Goal: Transaction & Acquisition: Book appointment/travel/reservation

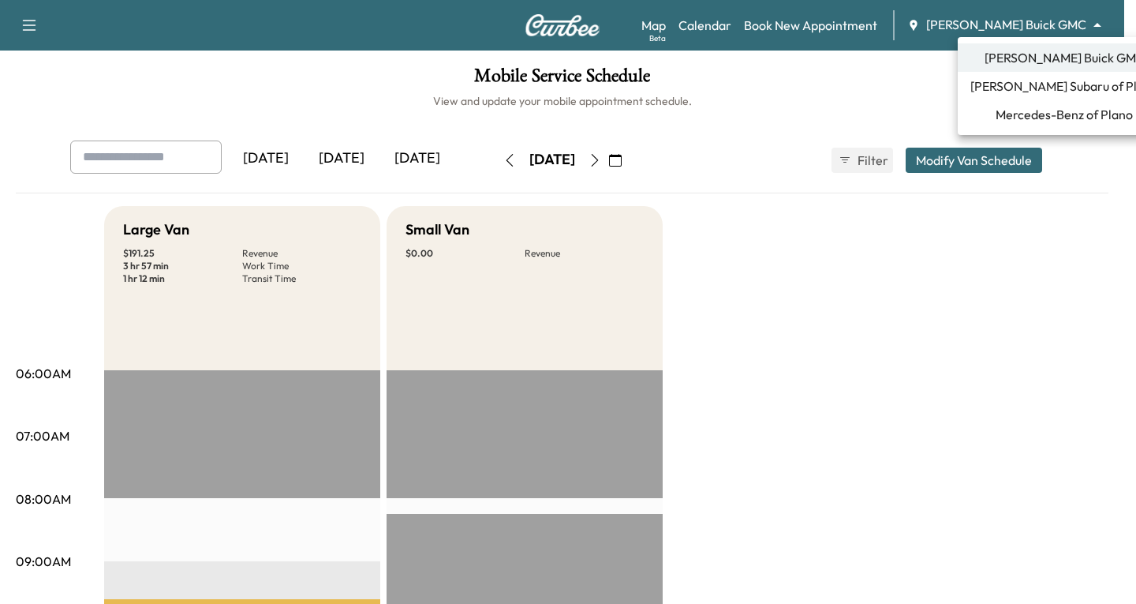
click at [1099, 24] on body "Support Log Out Map Beta Calendar Book New Appointment [PERSON_NAME] Buick GMC …" at bounding box center [568, 302] width 1136 height 604
click at [1029, 115] on span "Mercedes-Benz of Plano" at bounding box center [1064, 114] width 137 height 19
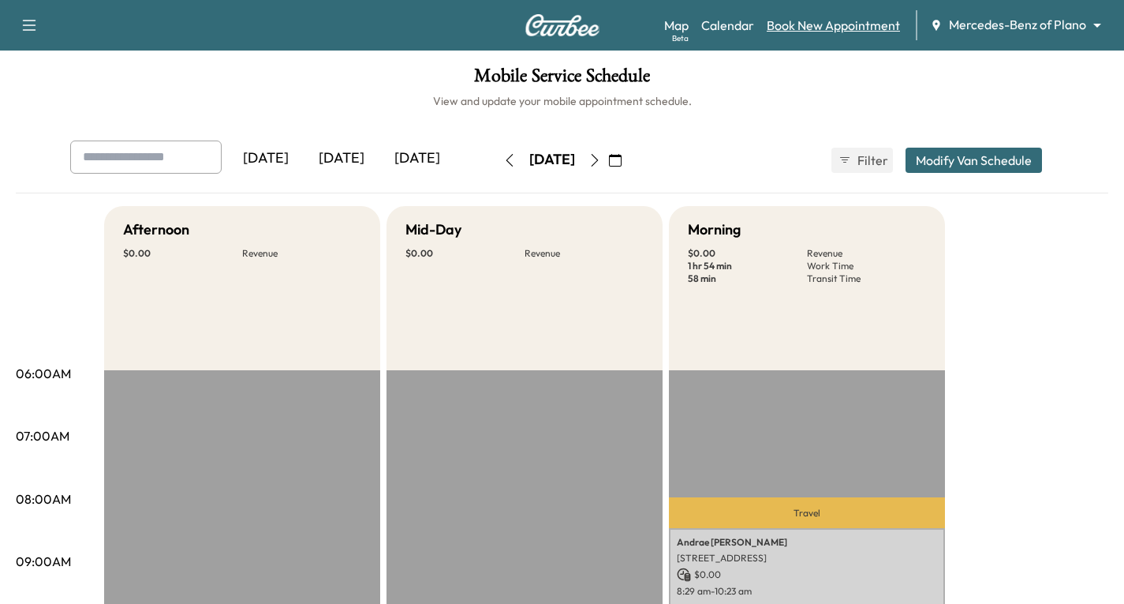
click at [814, 21] on link "Book New Appointment" at bounding box center [833, 25] width 133 height 19
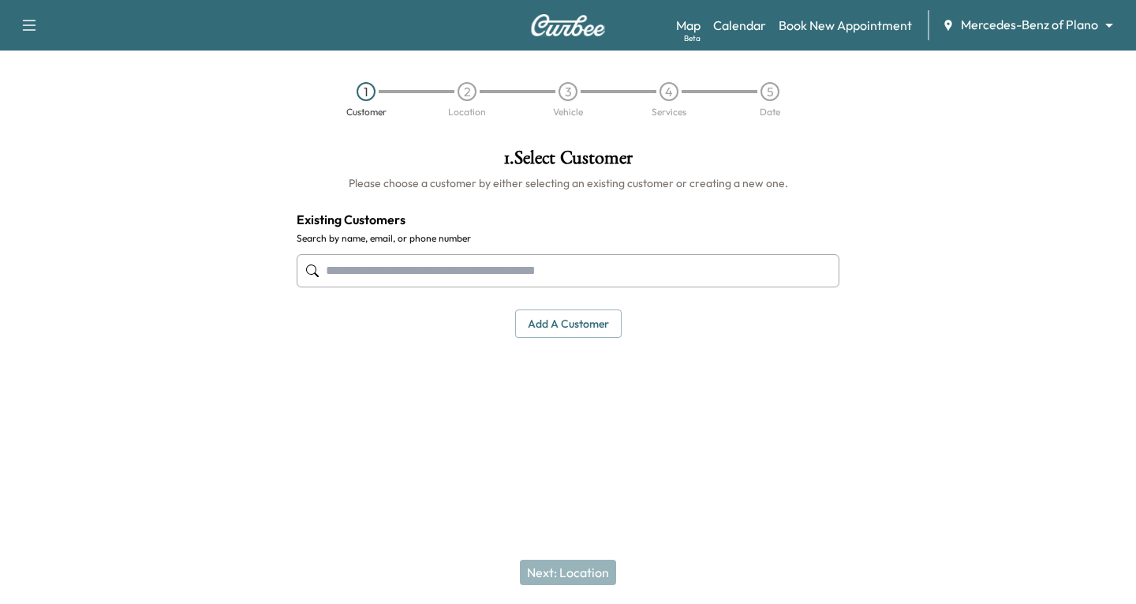
click at [356, 272] on input "text" at bounding box center [568, 270] width 543 height 33
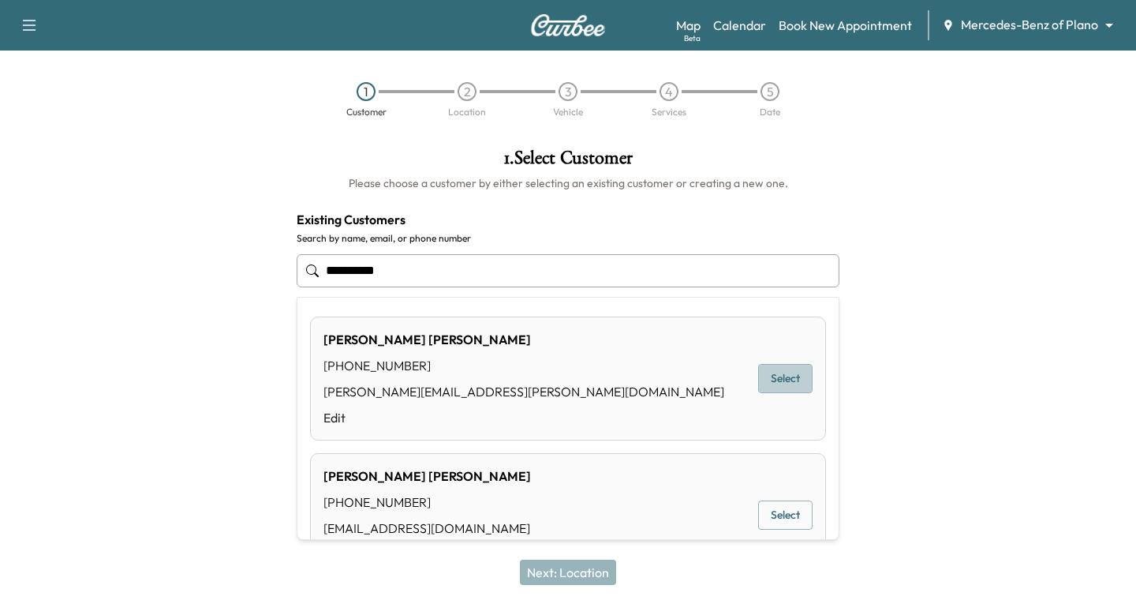
click at [788, 373] on button "Select" at bounding box center [785, 378] width 54 height 29
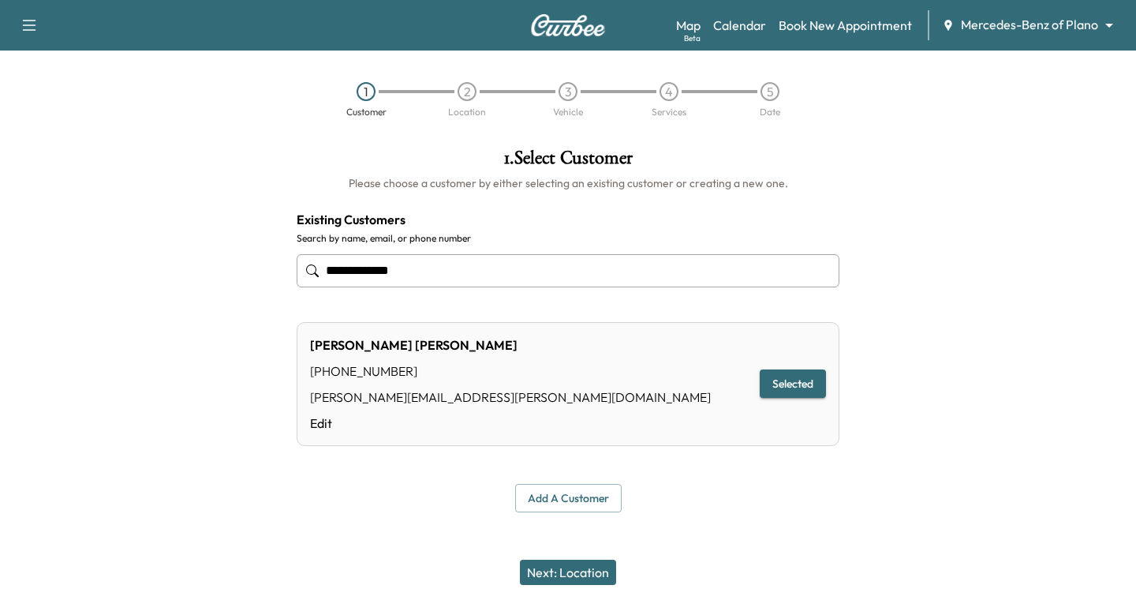
type input "**********"
click at [589, 574] on button "Next: Location" at bounding box center [568, 571] width 96 height 25
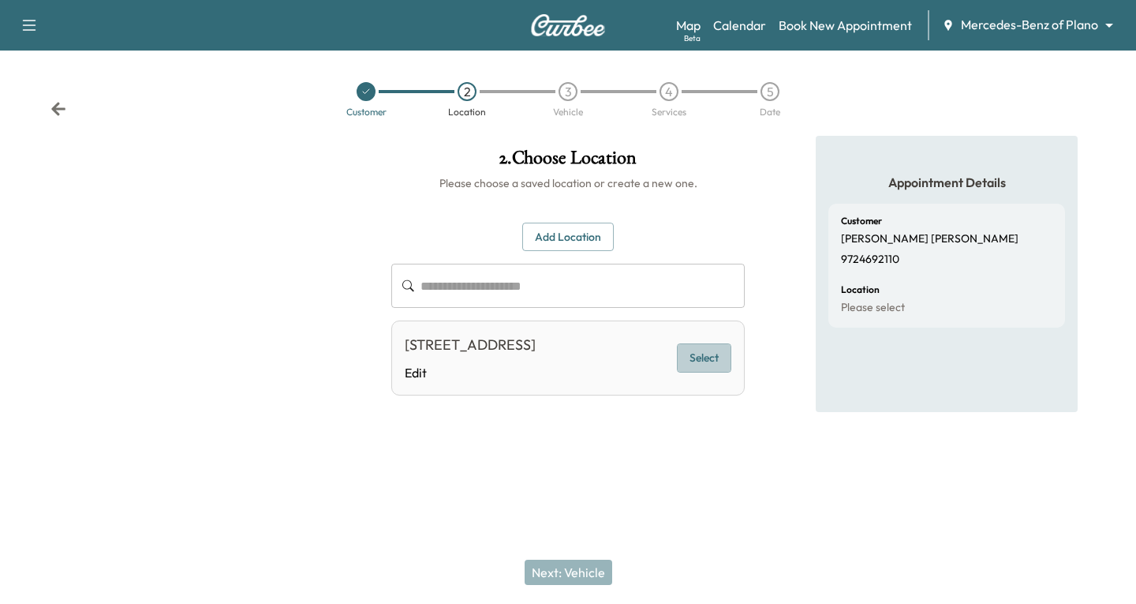
click at [705, 368] on button "Select" at bounding box center [704, 357] width 54 height 29
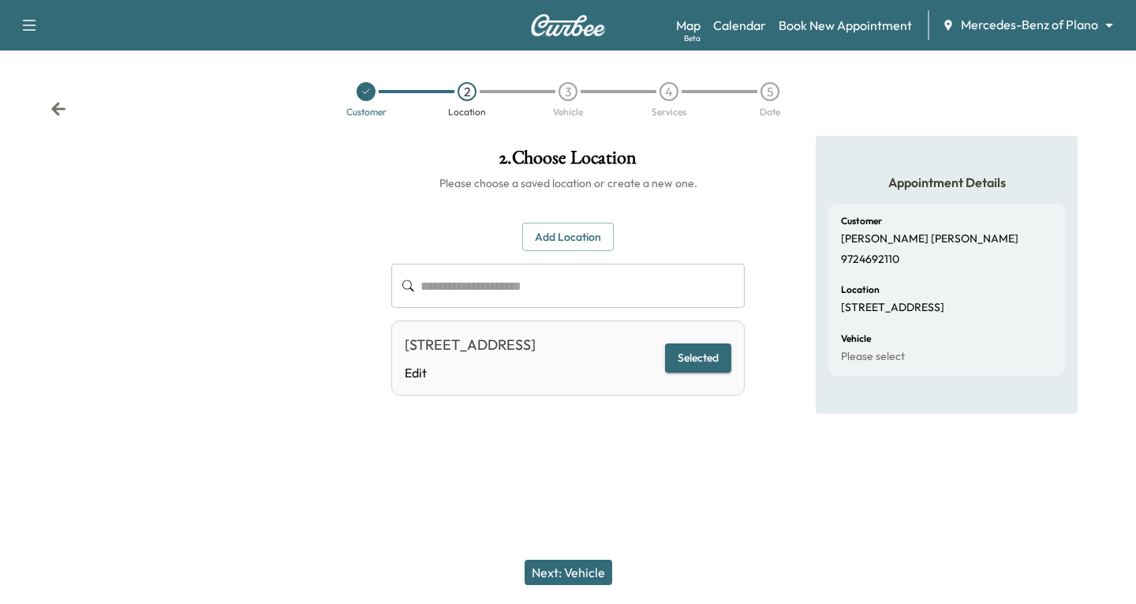
click at [576, 572] on button "Next: Vehicle" at bounding box center [569, 571] width 88 height 25
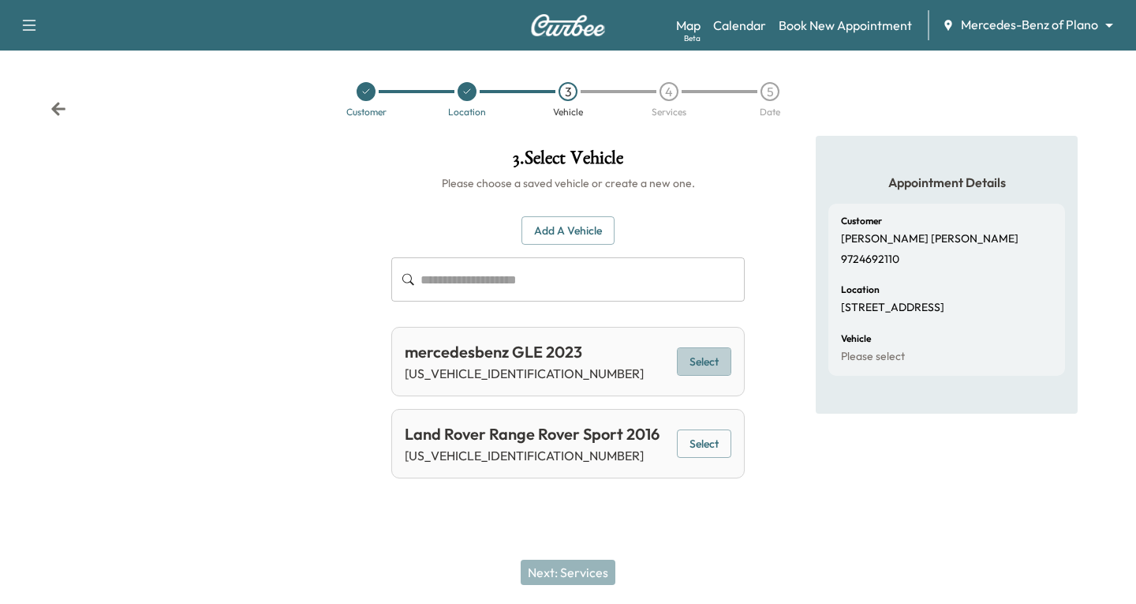
click at [691, 359] on button "Select" at bounding box center [704, 361] width 54 height 29
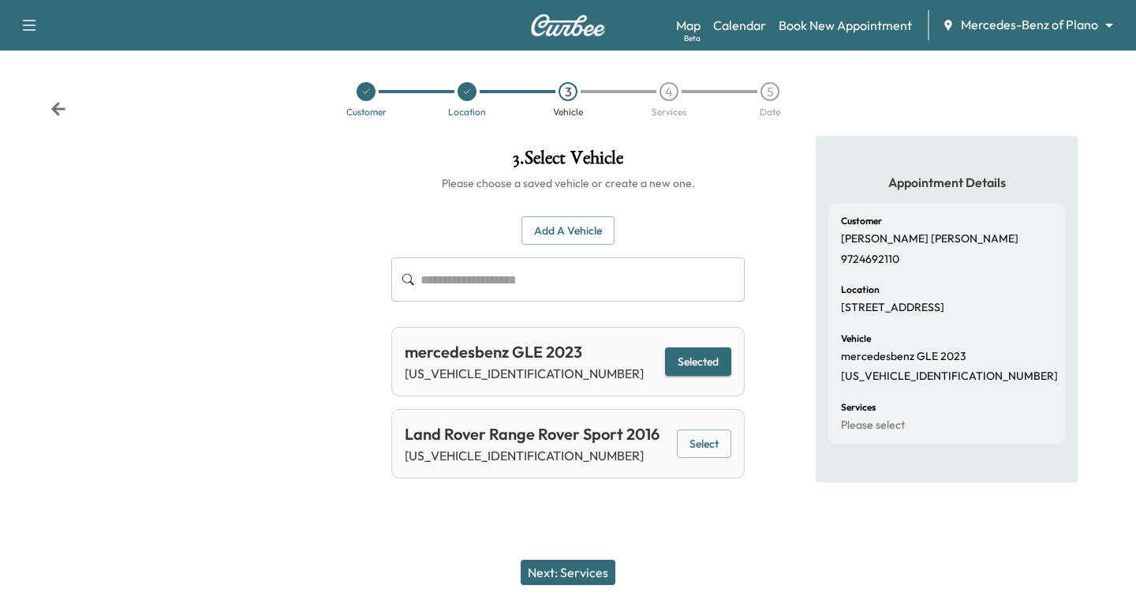
click at [545, 572] on button "Next: Services" at bounding box center [568, 571] width 95 height 25
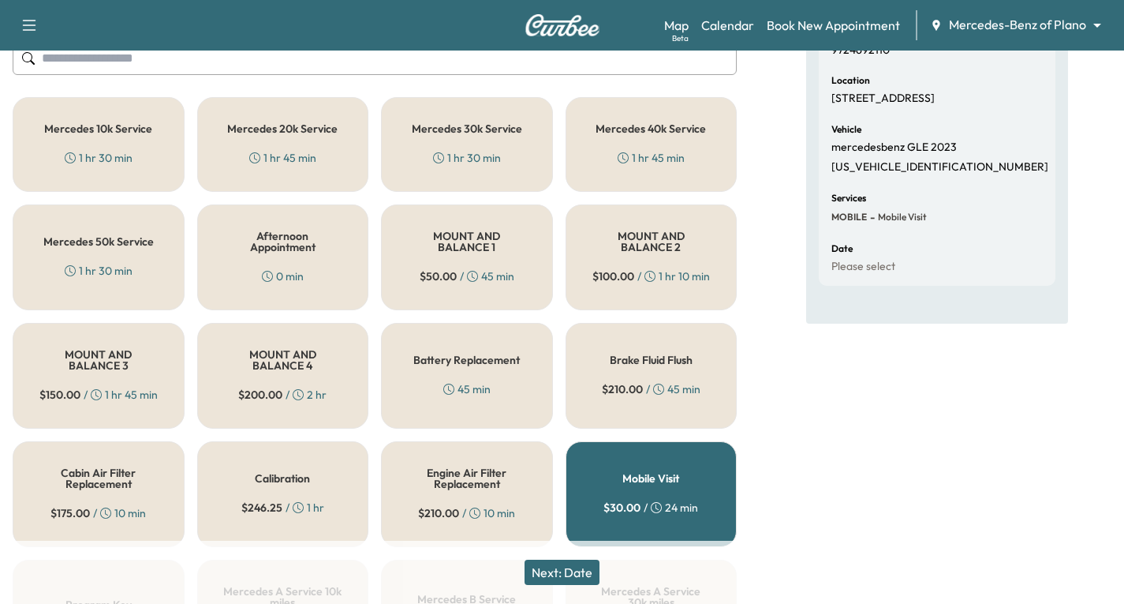
scroll to position [237, 0]
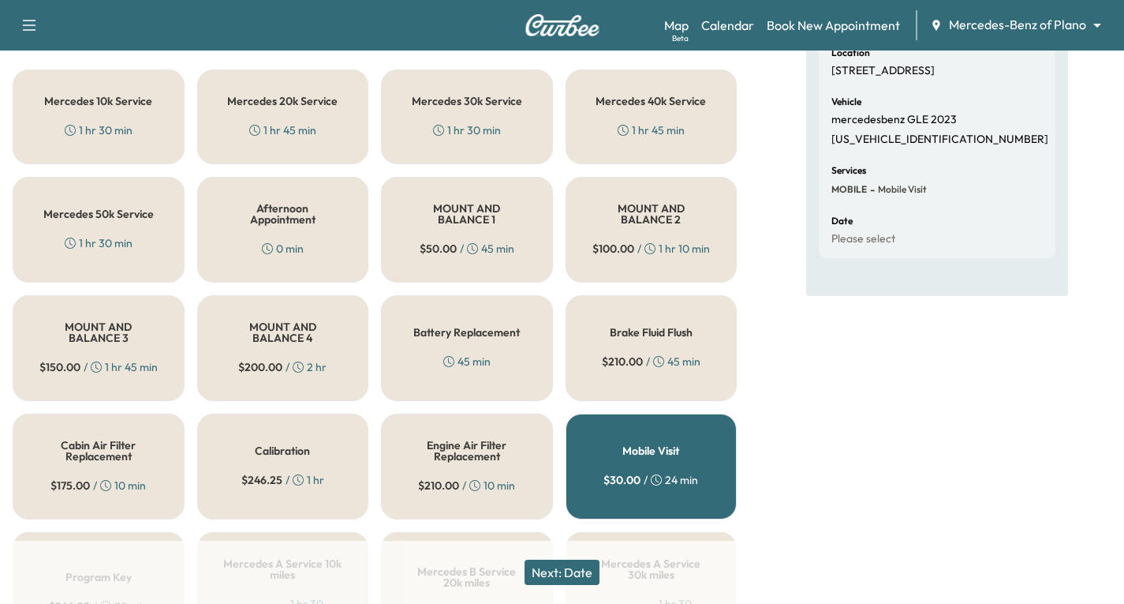
click at [469, 125] on div "1 hr 30 min" at bounding box center [467, 130] width 68 height 16
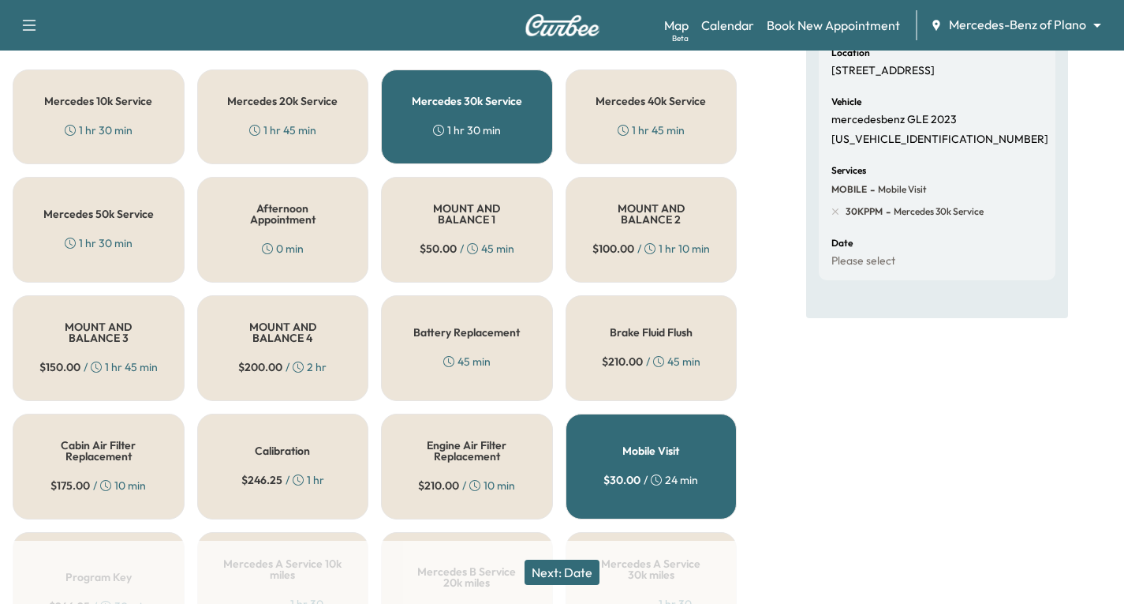
click at [563, 574] on button "Next: Date" at bounding box center [562, 571] width 75 height 25
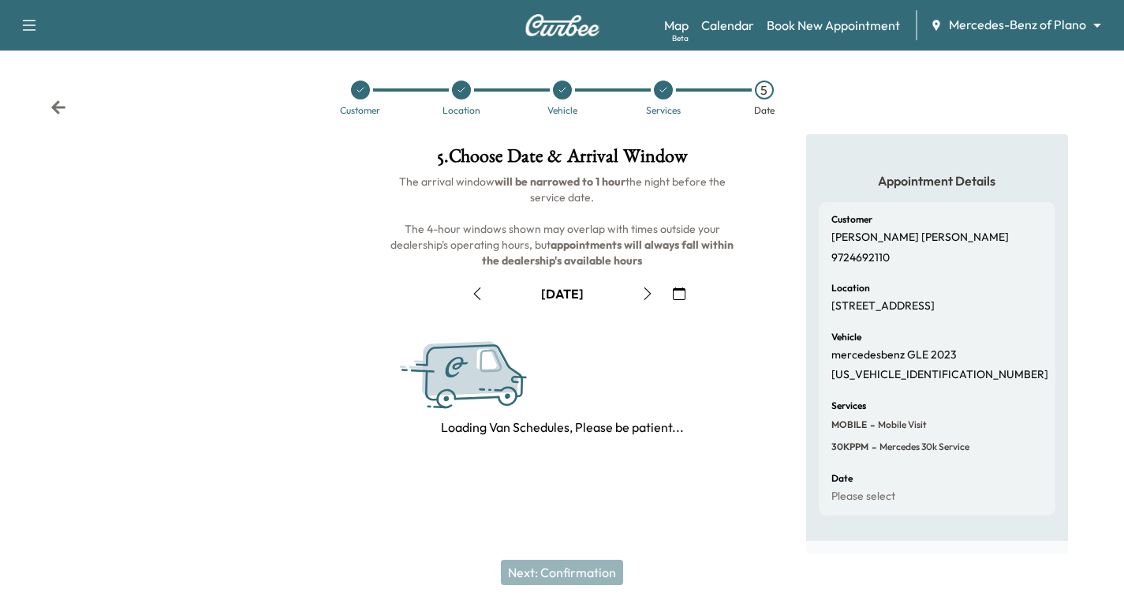
scroll to position [186, 0]
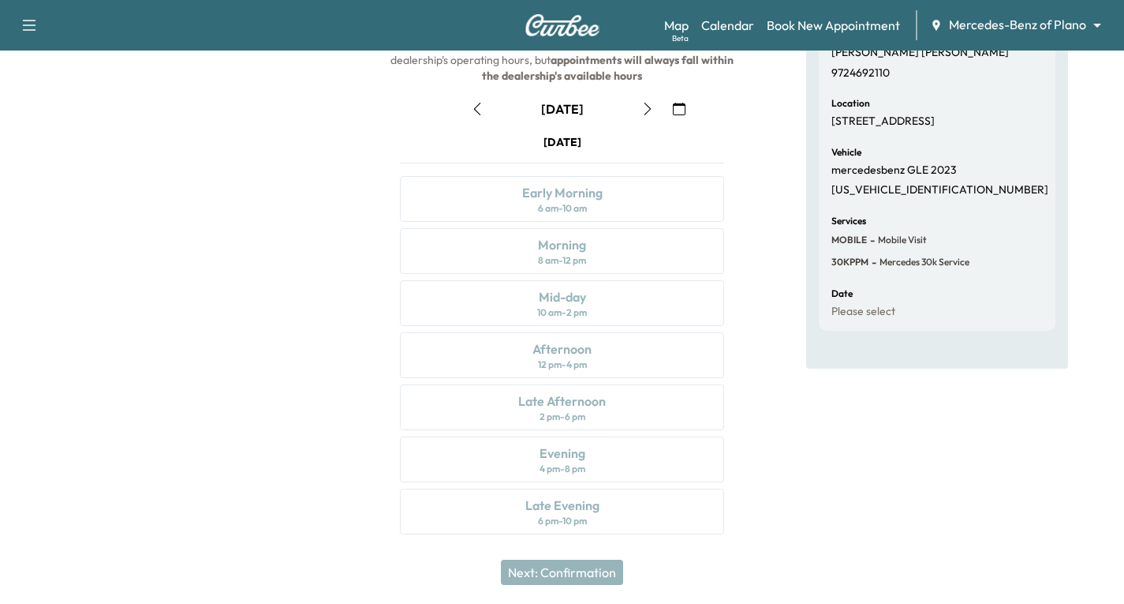
click at [643, 108] on icon "button" at bounding box center [648, 109] width 13 height 13
click at [650, 110] on icon "button" at bounding box center [648, 109] width 13 height 13
click at [650, 112] on icon "button" at bounding box center [648, 109] width 13 height 13
click at [474, 114] on icon "button" at bounding box center [477, 109] width 13 height 13
click at [596, 249] on div "Morning 8 am - 12 pm" at bounding box center [562, 251] width 324 height 46
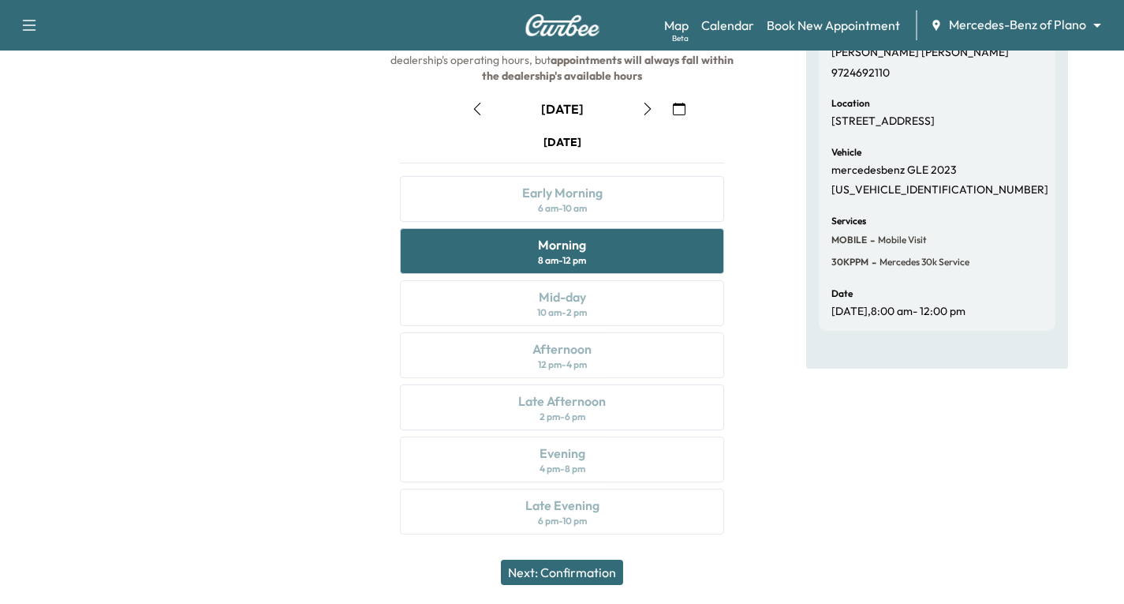
click at [574, 572] on button "Next: Confirmation" at bounding box center [562, 571] width 122 height 25
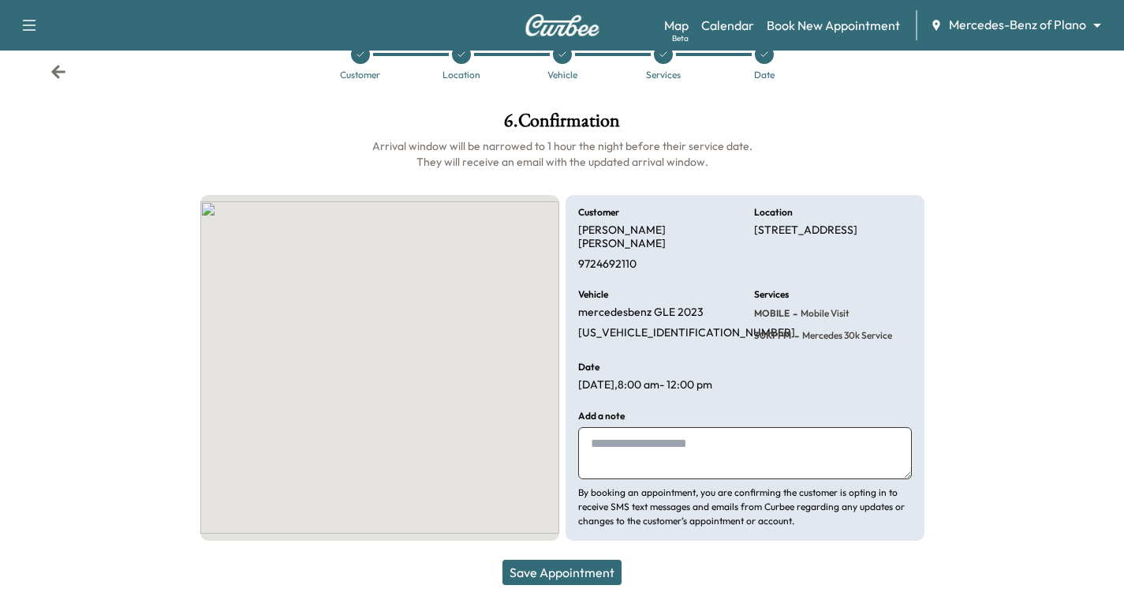
scroll to position [23, 0]
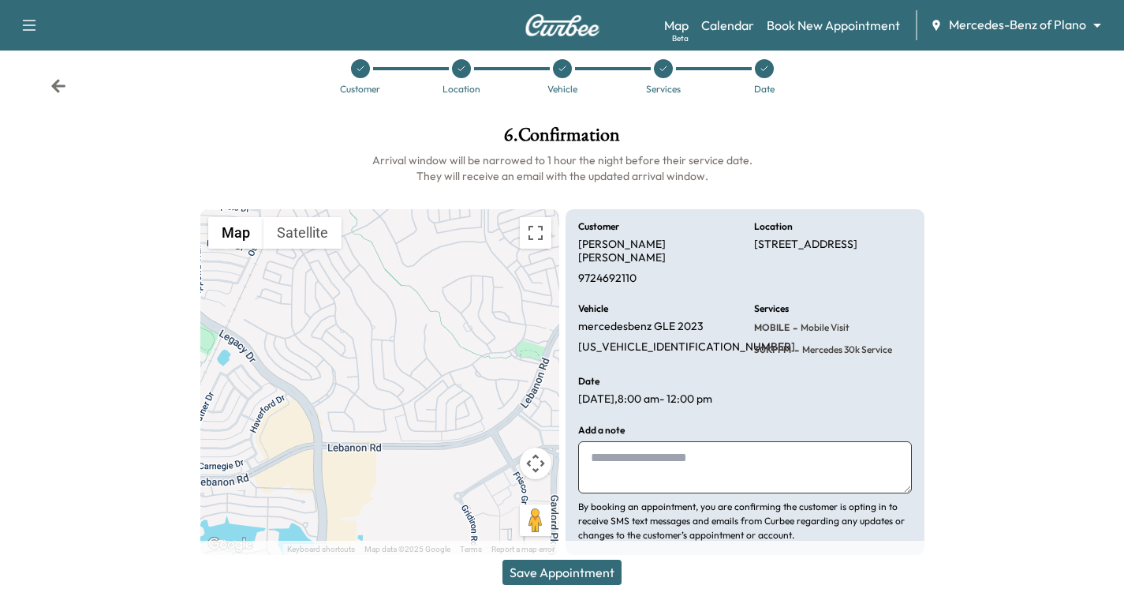
click at [574, 572] on button "Save Appointment" at bounding box center [562, 571] width 119 height 25
click at [53, 86] on icon at bounding box center [58, 85] width 14 height 13
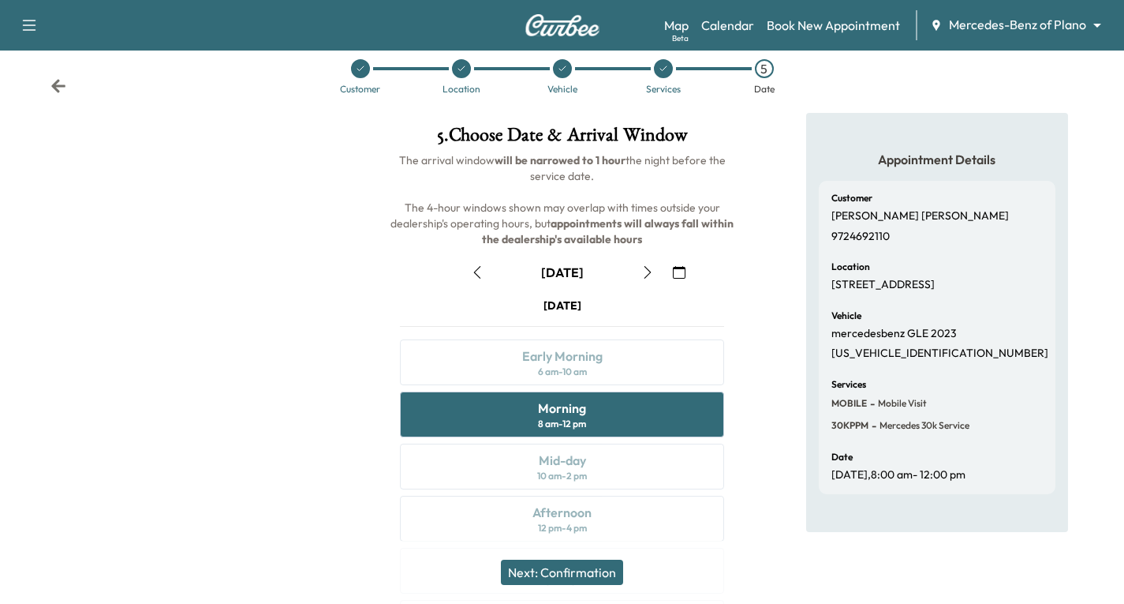
click at [53, 90] on icon at bounding box center [59, 86] width 16 height 16
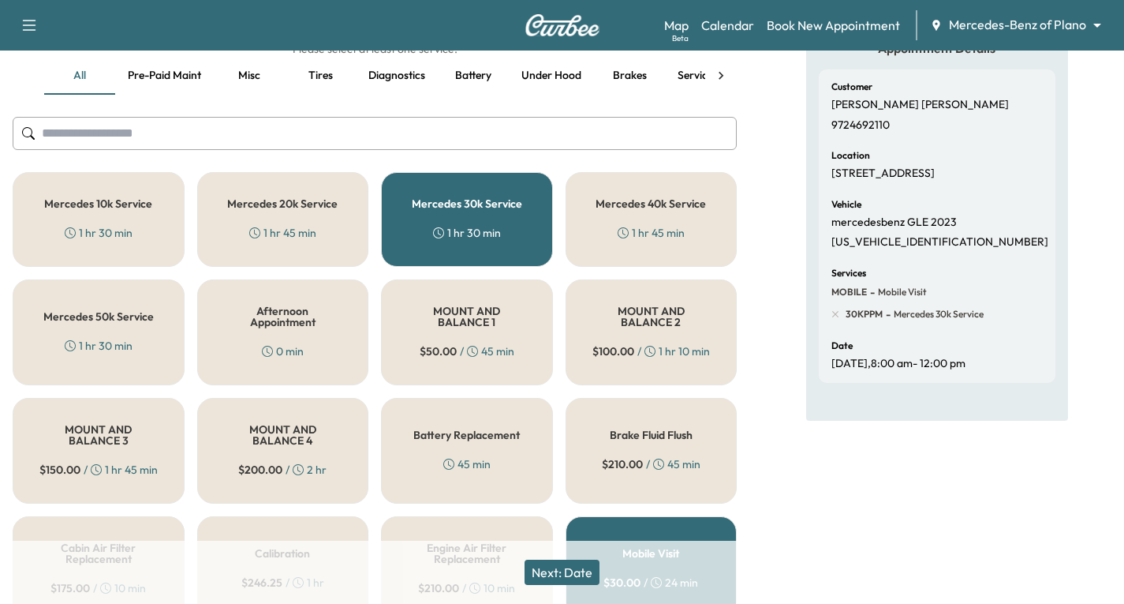
scroll to position [181, 0]
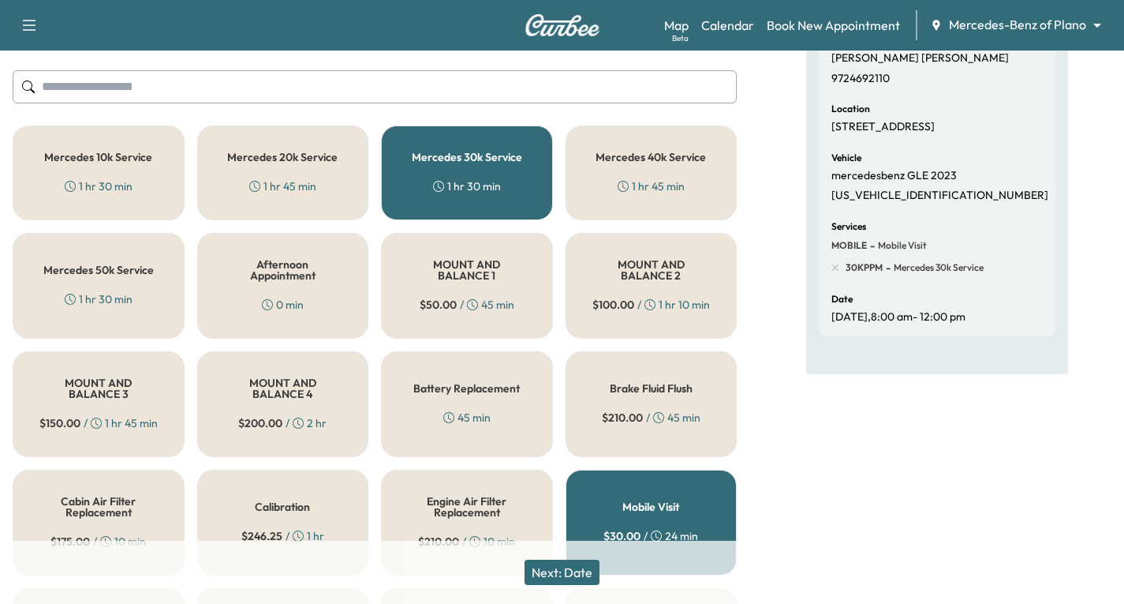
click at [652, 503] on h5 "Mobile Visit" at bounding box center [651, 506] width 57 height 11
click at [584, 576] on button "Next: Date" at bounding box center [562, 571] width 75 height 25
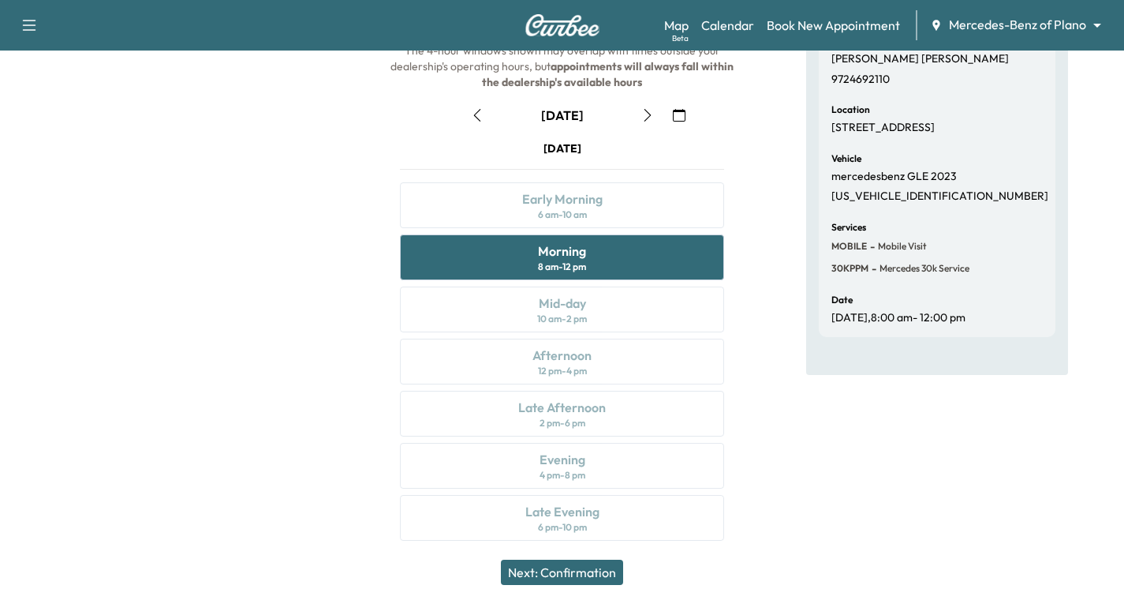
scroll to position [186, 0]
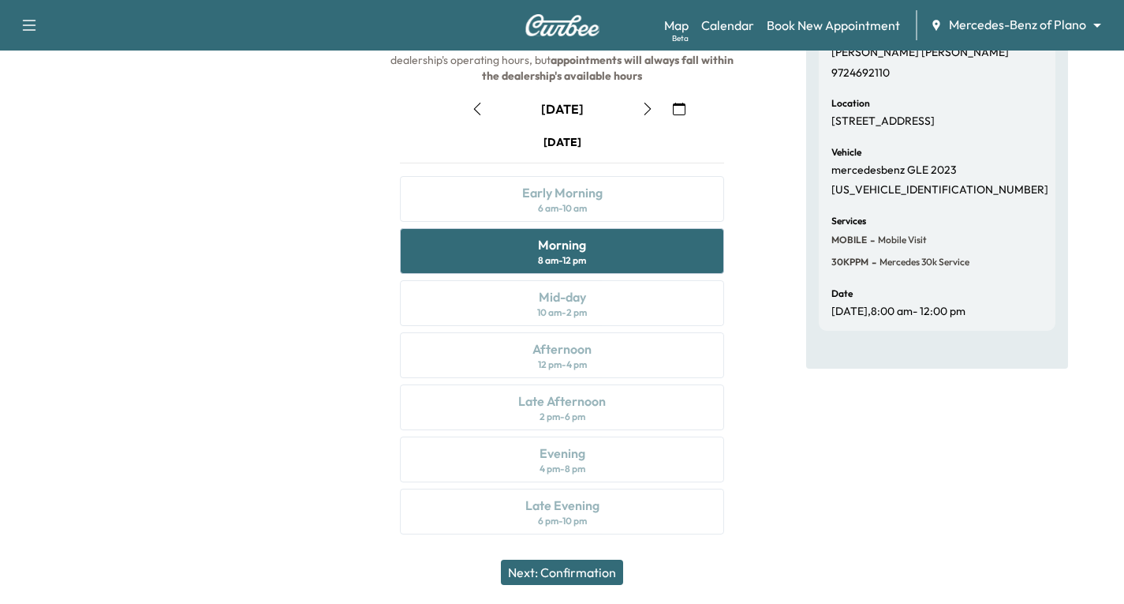
click at [578, 572] on button "Next: Confirmation" at bounding box center [562, 571] width 122 height 25
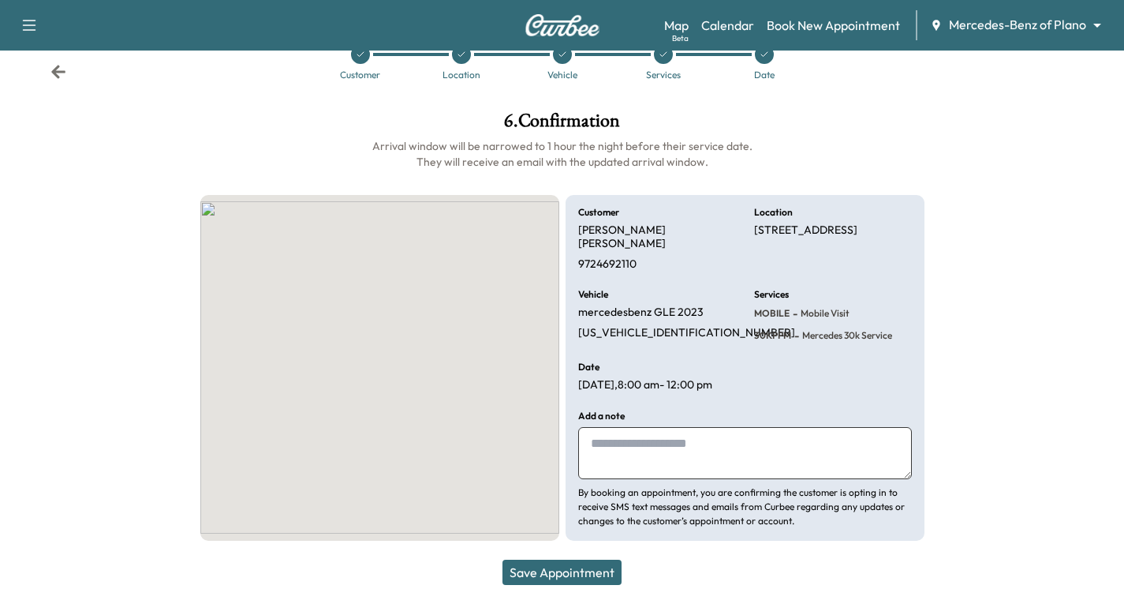
scroll to position [23, 0]
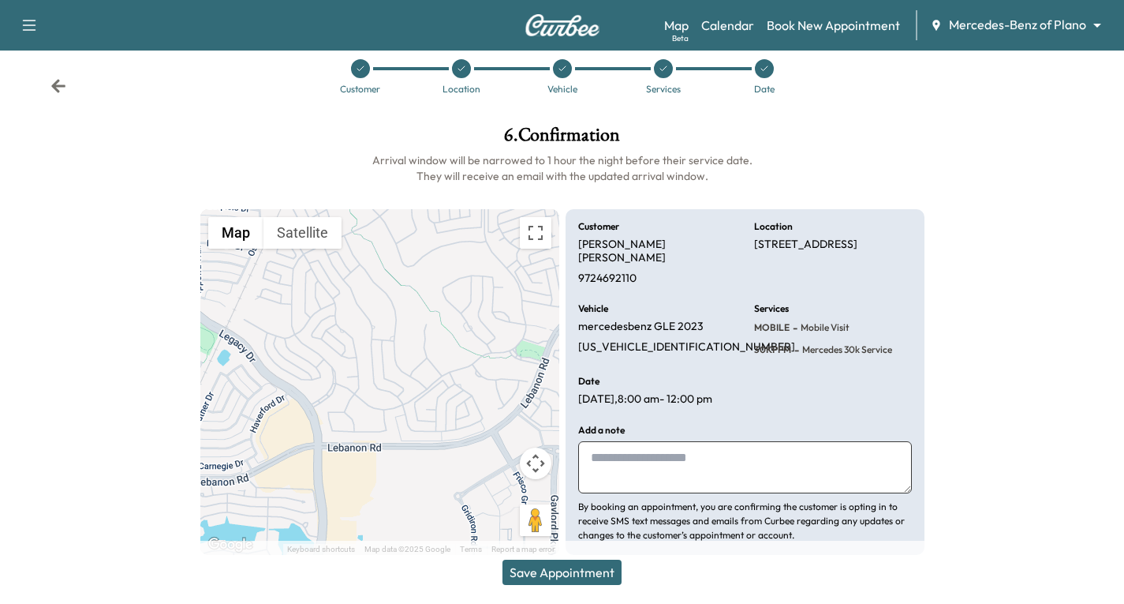
click at [569, 571] on button "Save Appointment" at bounding box center [562, 571] width 119 height 25
click at [56, 85] on icon at bounding box center [58, 85] width 14 height 13
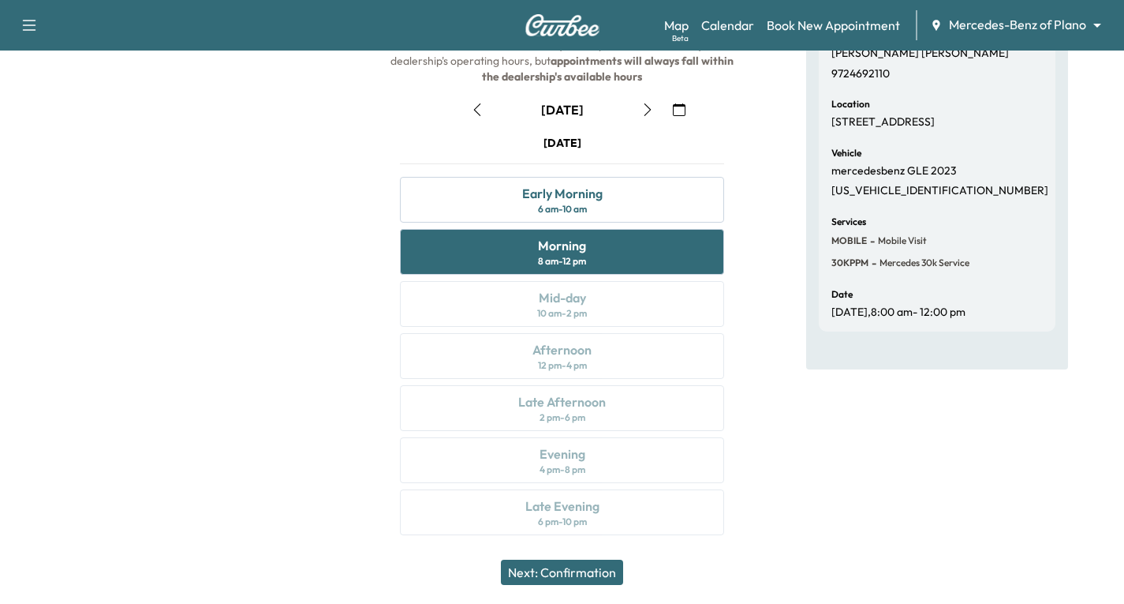
scroll to position [186, 0]
click at [616, 311] on div "[DATE] Early Morning 6 am - 10 am Morning 8 am - 12 pm Mid-day 10 am - 2 pm Aft…" at bounding box center [562, 337] width 350 height 406
click at [265, 306] on div at bounding box center [187, 251] width 375 height 604
click at [627, 308] on div "[DATE] Early Morning 6 am - 10 am Morning 8 am - 12 pm Mid-day 10 am - 2 pm Aft…" at bounding box center [562, 337] width 350 height 406
click at [310, 301] on div at bounding box center [187, 251] width 375 height 604
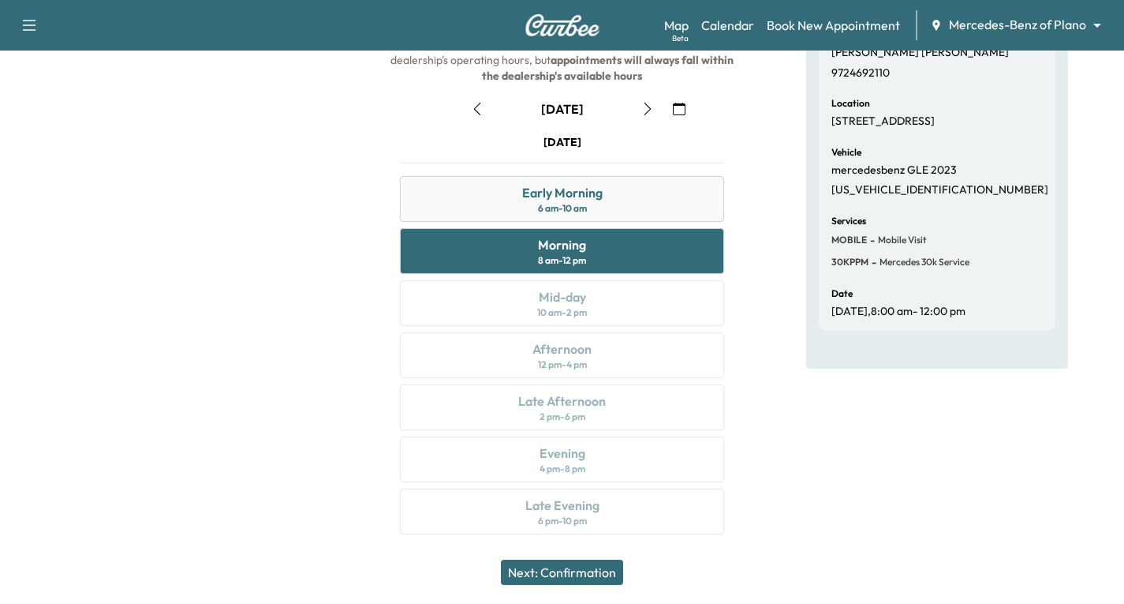
click at [603, 198] on div "Early Morning 6 am - 10 am" at bounding box center [562, 199] width 324 height 46
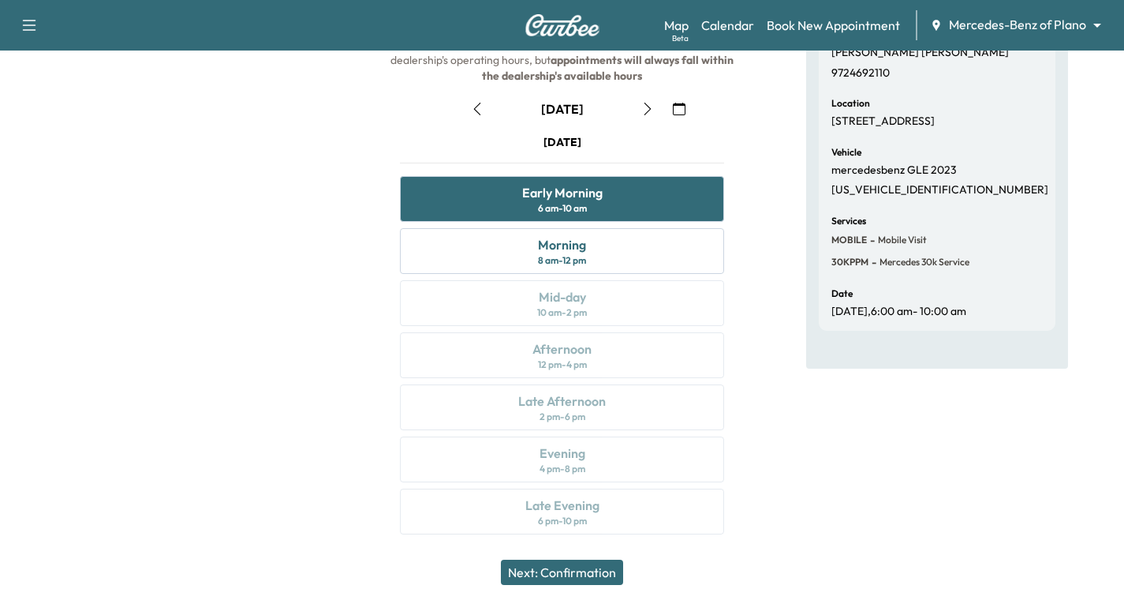
click at [477, 107] on icon "button" at bounding box center [477, 109] width 13 height 13
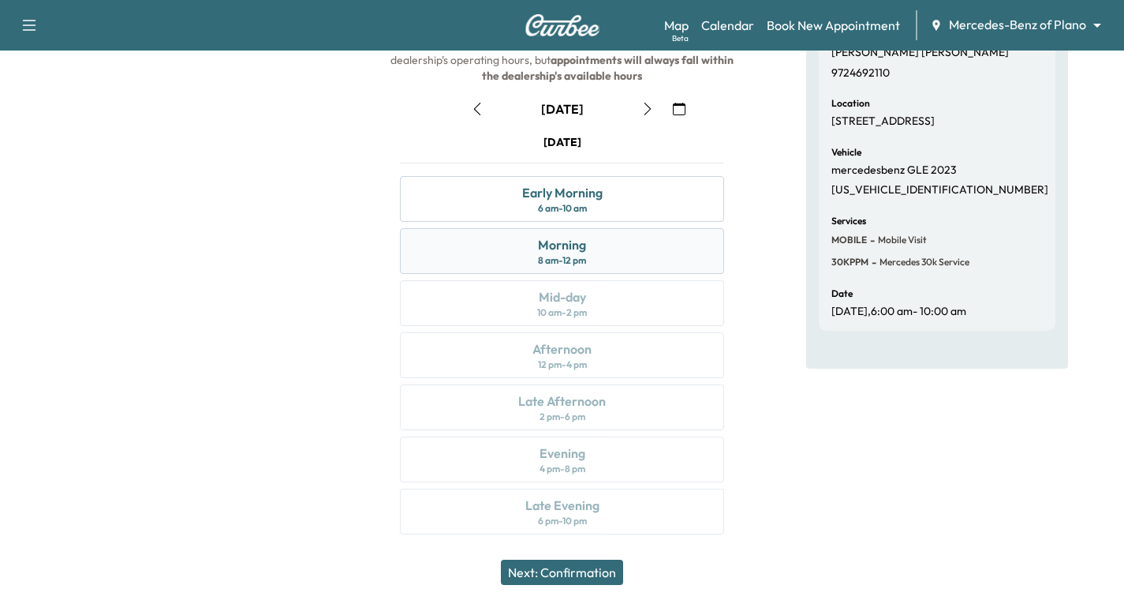
click at [657, 249] on div "Morning 8 am - 12 pm" at bounding box center [562, 251] width 324 height 46
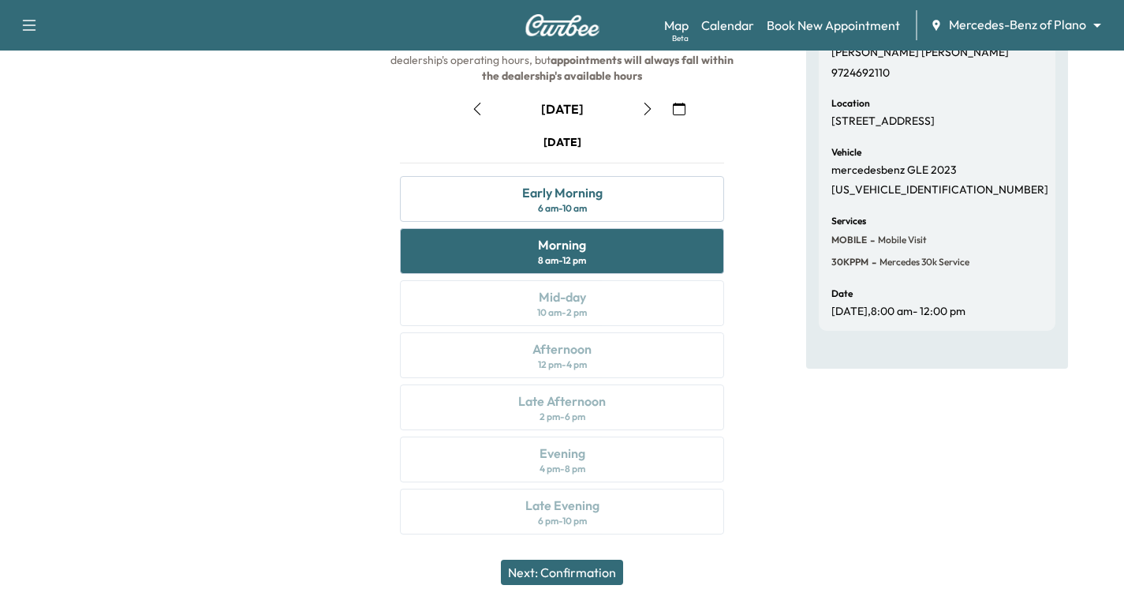
click at [648, 105] on icon "button" at bounding box center [648, 109] width 13 height 13
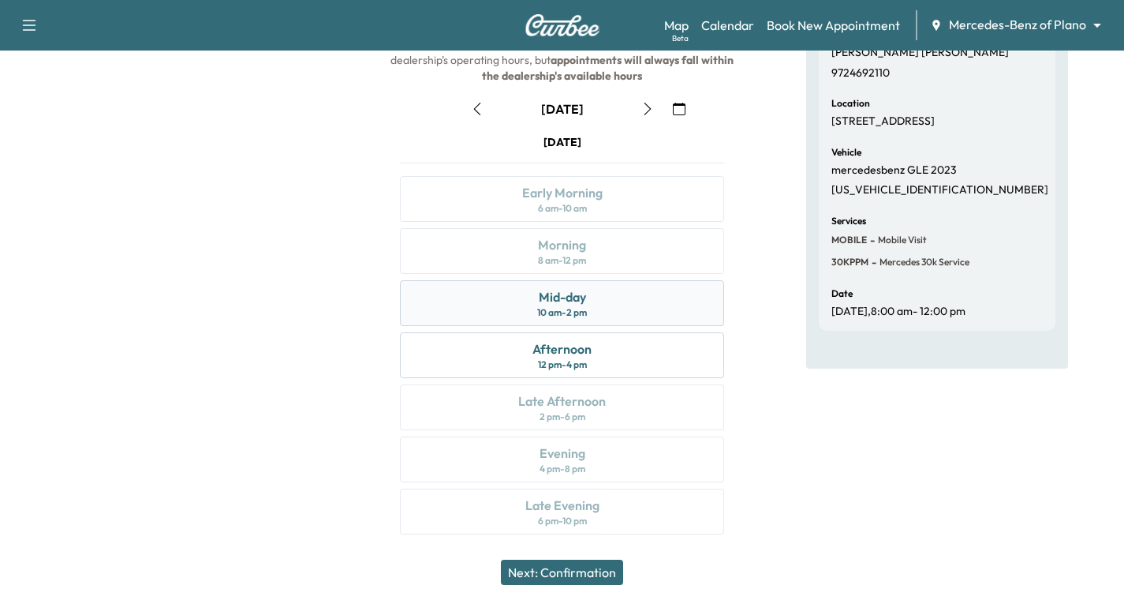
click at [607, 309] on div "Mid-day 10 am - 2 pm" at bounding box center [562, 303] width 324 height 46
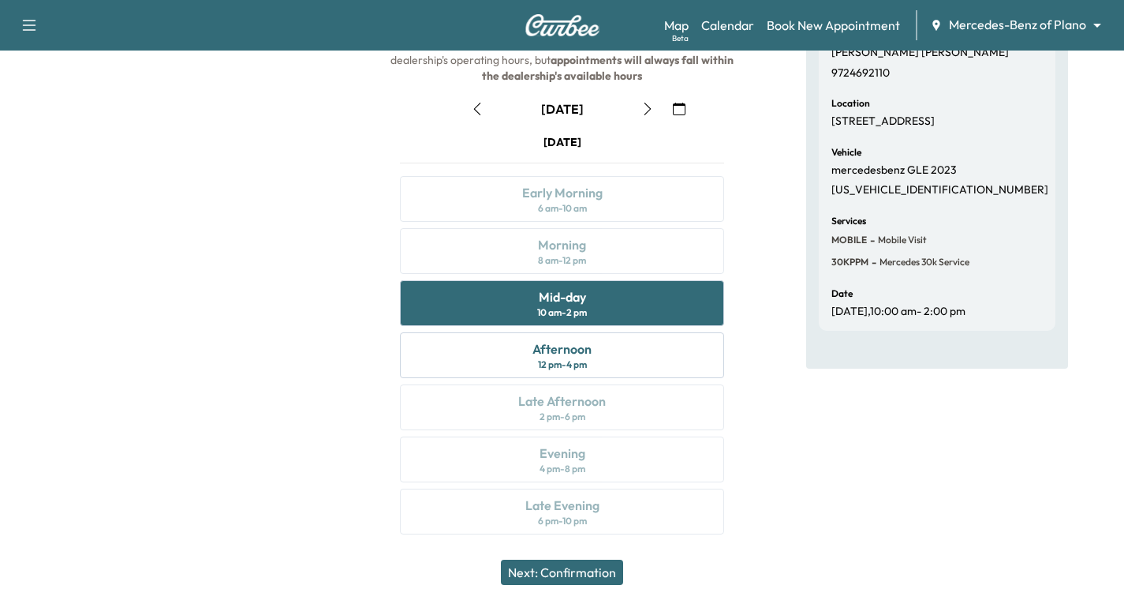
click at [596, 573] on button "Next: Confirmation" at bounding box center [562, 571] width 122 height 25
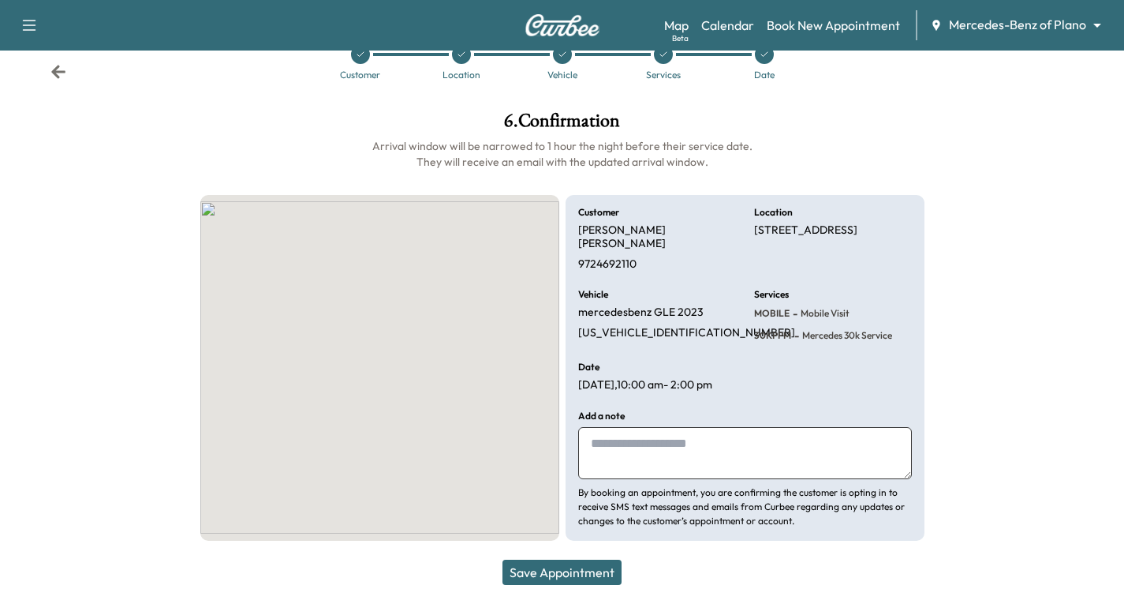
scroll to position [23, 0]
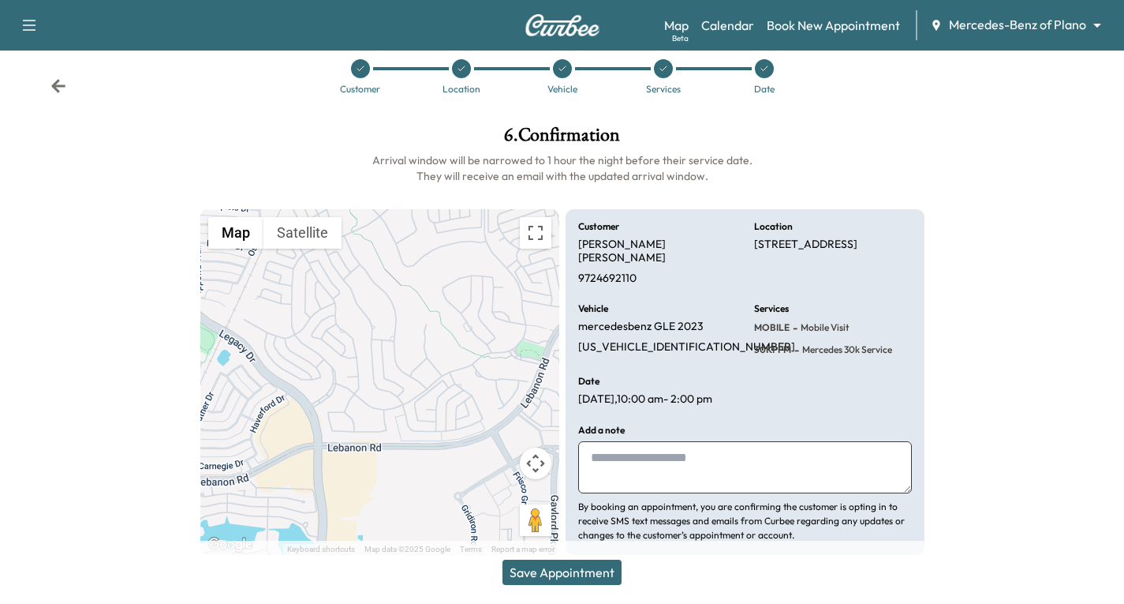
click at [583, 567] on button "Save Appointment" at bounding box center [562, 571] width 119 height 25
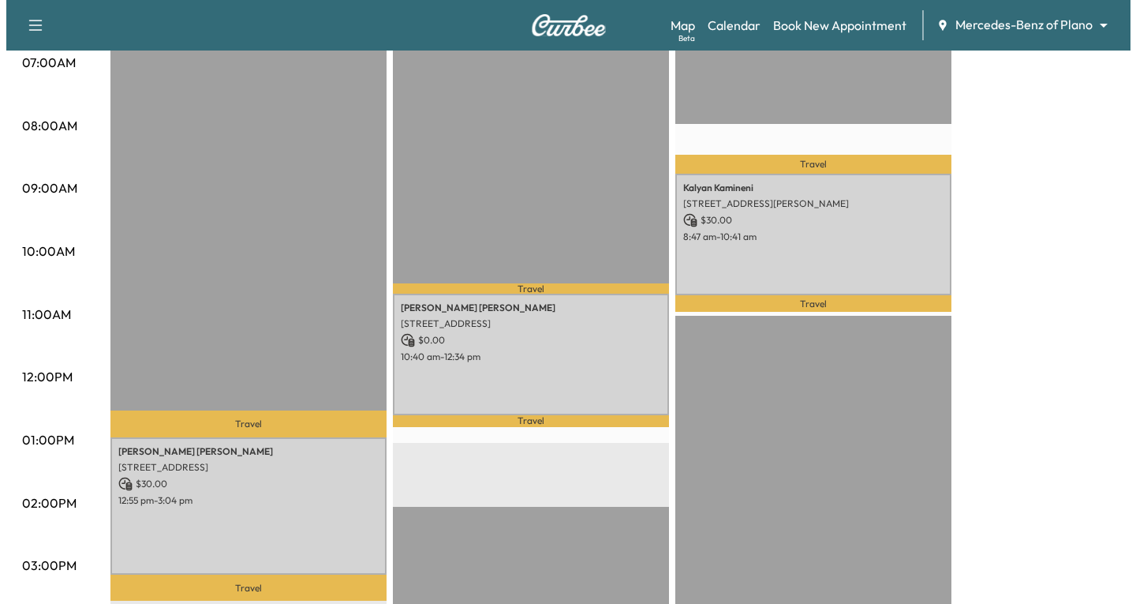
scroll to position [395, 0]
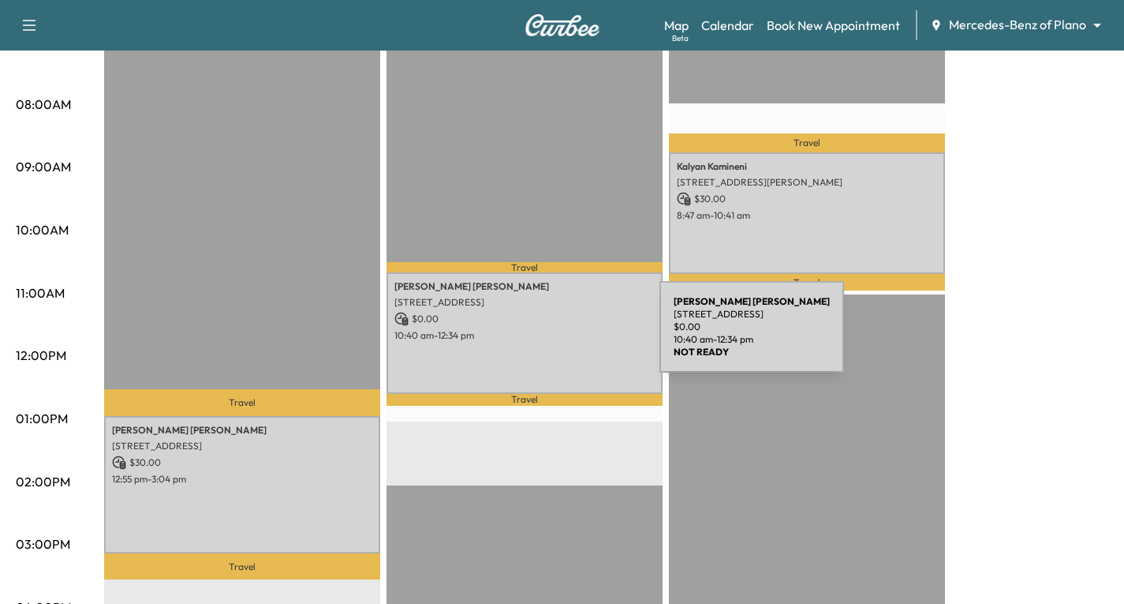
click at [541, 336] on p "10:40 am - 12:34 pm" at bounding box center [525, 335] width 260 height 13
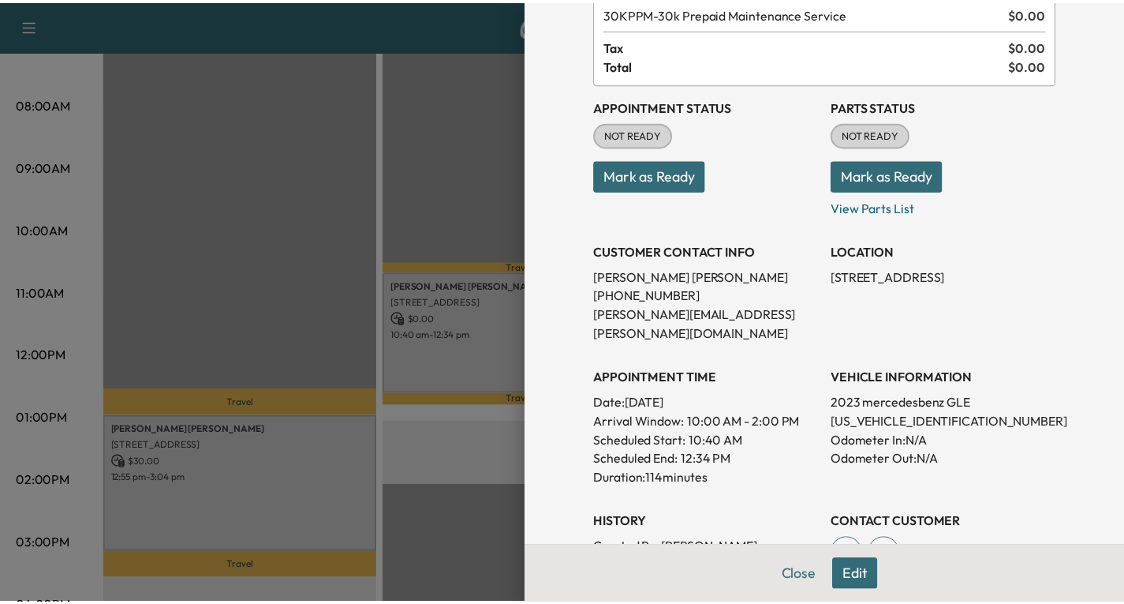
scroll to position [158, 0]
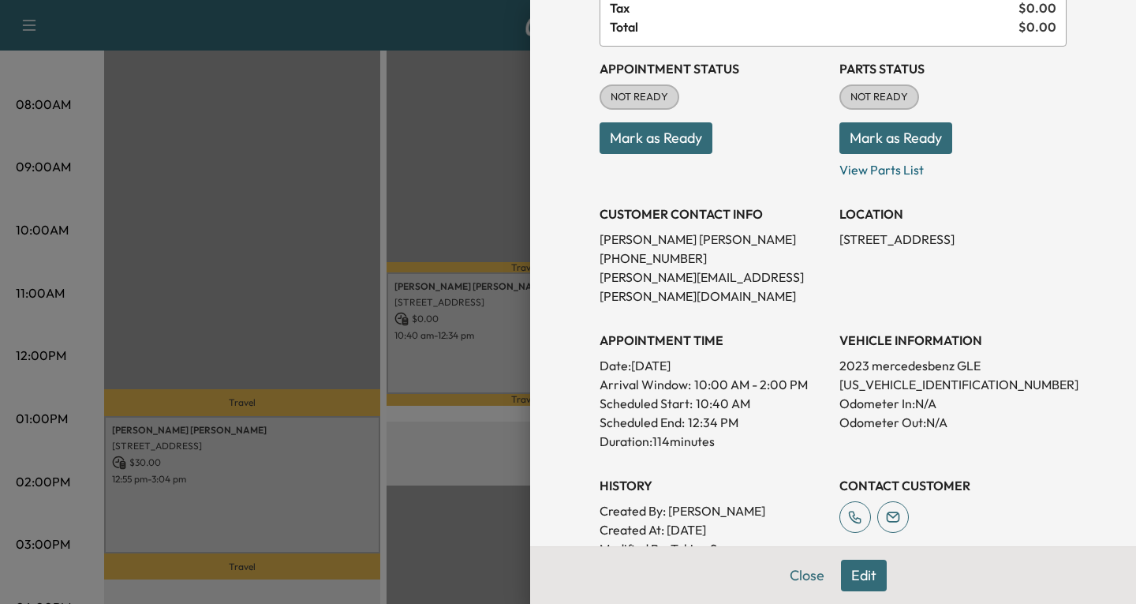
click at [472, 351] on div at bounding box center [568, 302] width 1136 height 604
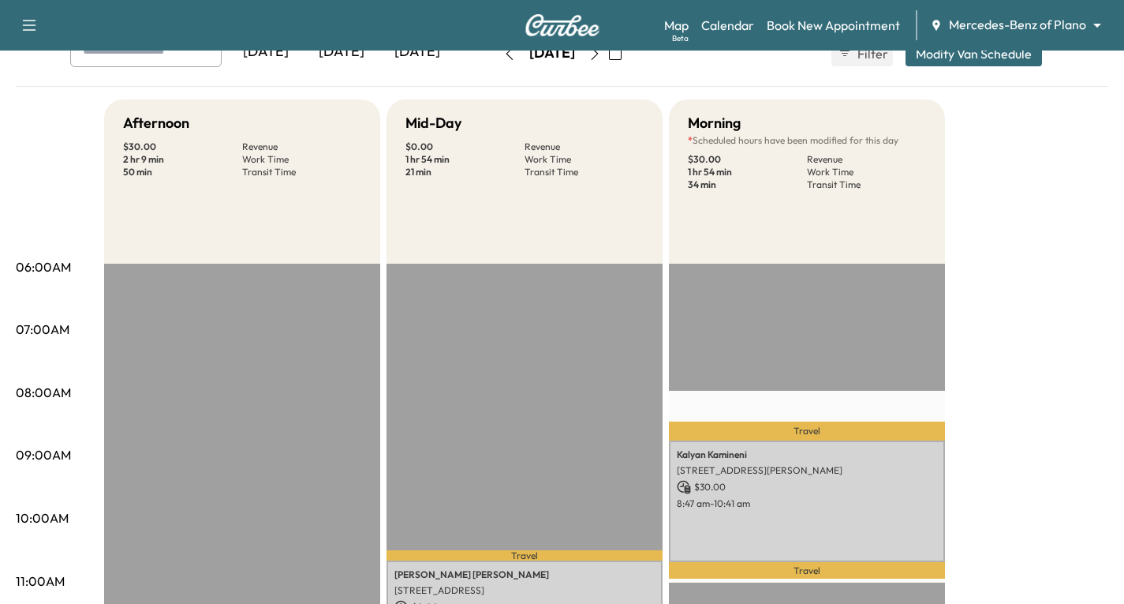
scroll to position [0, 0]
